Goal: Information Seeking & Learning: Understand process/instructions

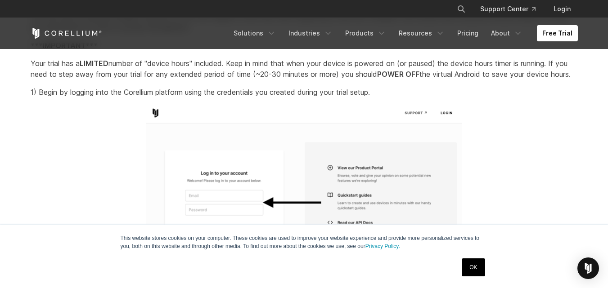
scroll to position [854, 0]
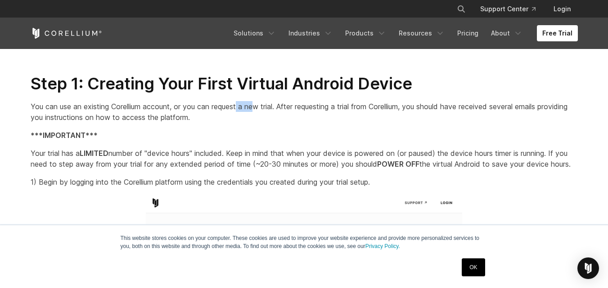
drag, startPoint x: 240, startPoint y: 100, endPoint x: 260, endPoint y: 112, distance: 23.4
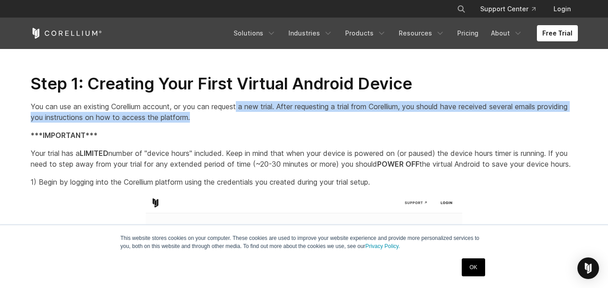
click at [260, 112] on p "You can use an existing Corellium account, or you can request a new trial. Afte…" at bounding box center [304, 112] width 547 height 22
drag, startPoint x: 282, startPoint y: 106, endPoint x: 288, endPoint y: 118, distance: 13.7
click at [288, 118] on p "You can use an existing Corellium account, or you can request a new trial. Afte…" at bounding box center [304, 112] width 547 height 22
click at [288, 119] on p "You can use an existing Corellium account, or you can request a new trial. Afte…" at bounding box center [304, 112] width 547 height 22
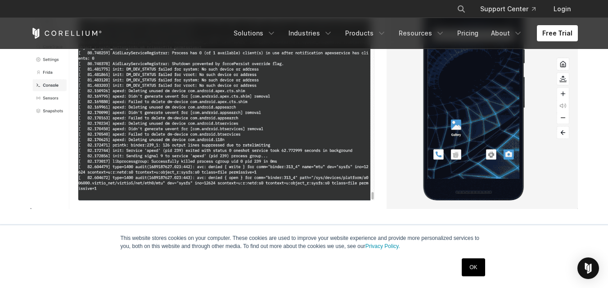
scroll to position [2608, 0]
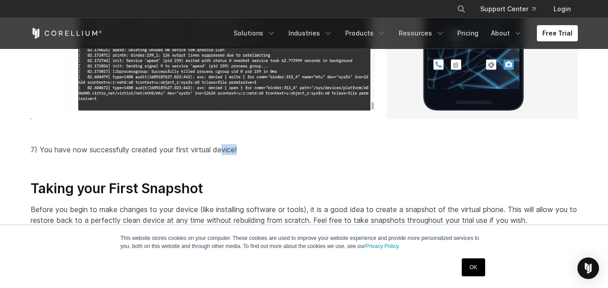
drag, startPoint x: 246, startPoint y: 157, endPoint x: 224, endPoint y: 155, distance: 22.2
click at [224, 155] on p "7) You have now successfully created your first virtual device!" at bounding box center [304, 149] width 547 height 11
click at [231, 169] on div "Step 1: Creating Your First Virtual Android Device You can use an existing Core…" at bounding box center [304, 118] width 565 height 3596
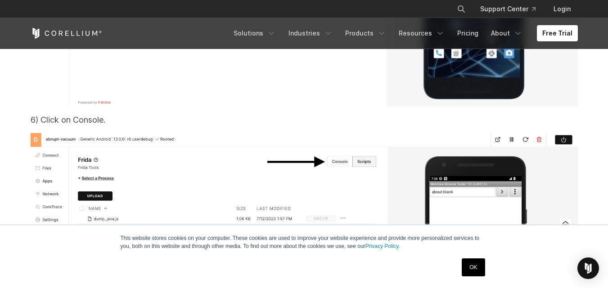
scroll to position [14841, 0]
